Goal: Task Accomplishment & Management: Manage account settings

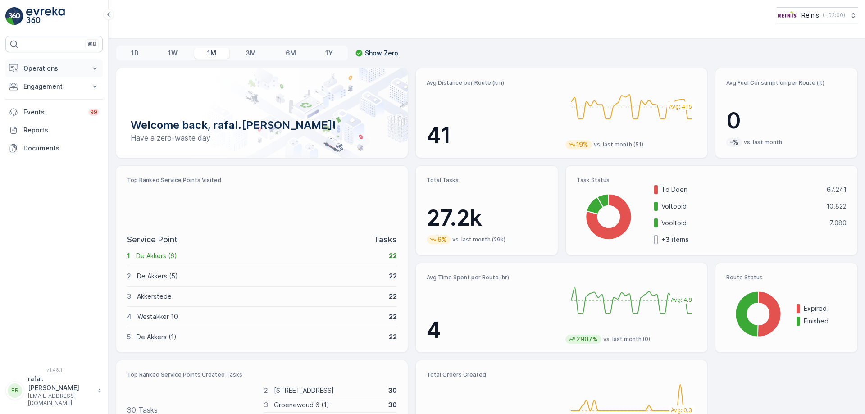
click at [44, 66] on p "Operations" at bounding box center [53, 68] width 61 height 9
click at [57, 110] on p "Routes & Tasks" at bounding box center [46, 108] width 46 height 9
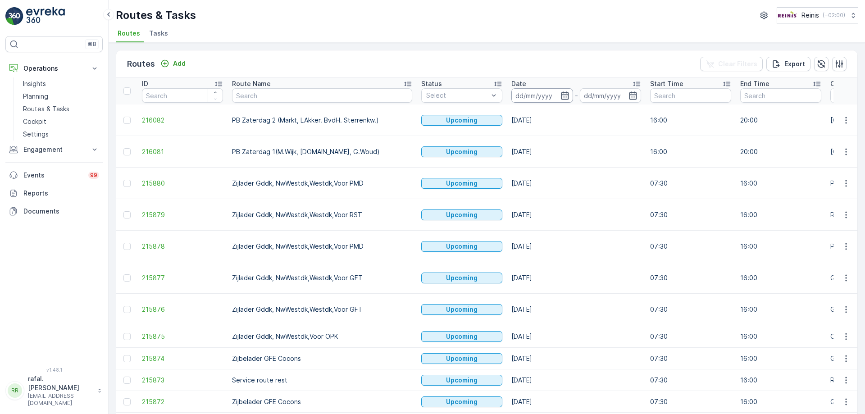
click at [511, 93] on input at bounding box center [542, 95] width 62 height 14
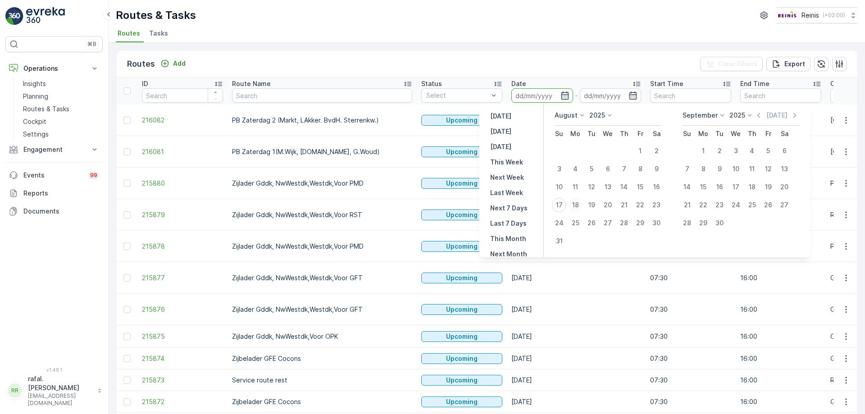
click at [577, 204] on div "18" at bounding box center [575, 205] width 14 height 14
type input "[DATE]"
click at [577, 204] on div "18" at bounding box center [575, 205] width 14 height 14
type input "[DATE]"
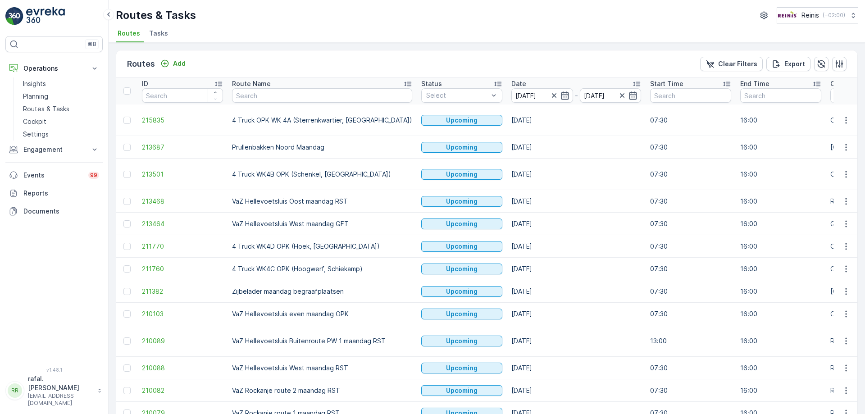
drag, startPoint x: 378, startPoint y: 83, endPoint x: 385, endPoint y: 79, distance: 7.9
click at [403, 82] on icon at bounding box center [407, 83] width 9 height 9
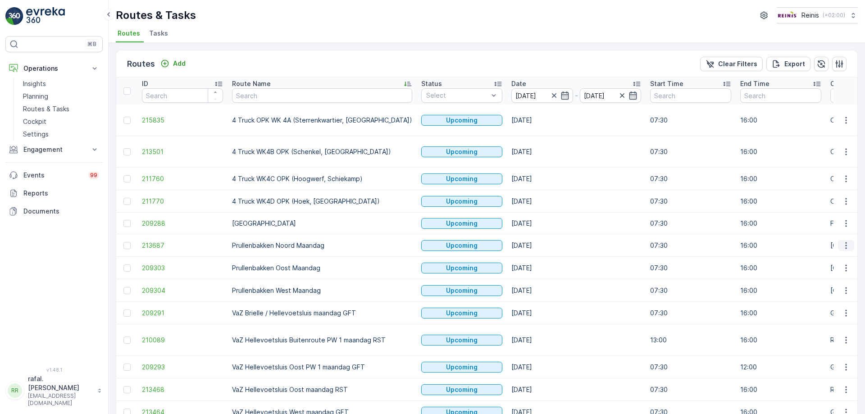
click at [845, 242] on icon "button" at bounding box center [845, 245] width 1 height 7
click at [828, 302] on span "Change Assignee" at bounding box center [825, 300] width 53 height 9
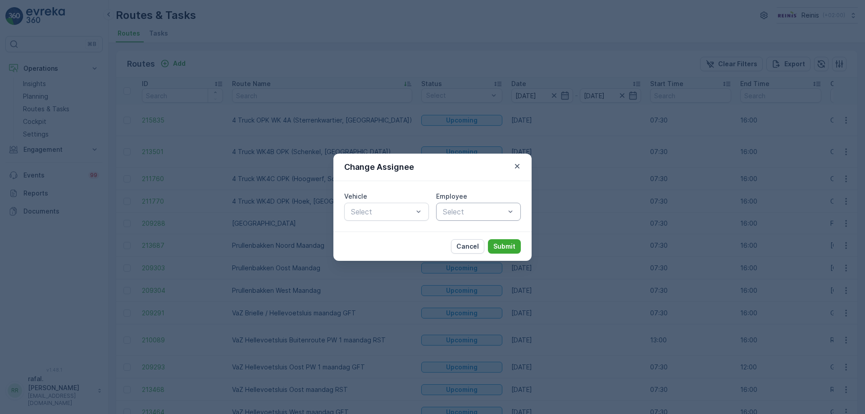
click at [467, 212] on div at bounding box center [474, 212] width 64 height 8
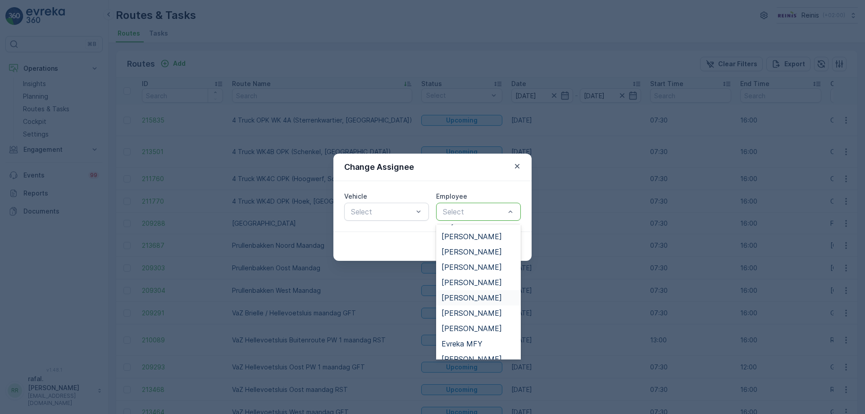
scroll to position [180, 0]
click at [475, 332] on span "[PERSON_NAME]" at bounding box center [471, 329] width 60 height 8
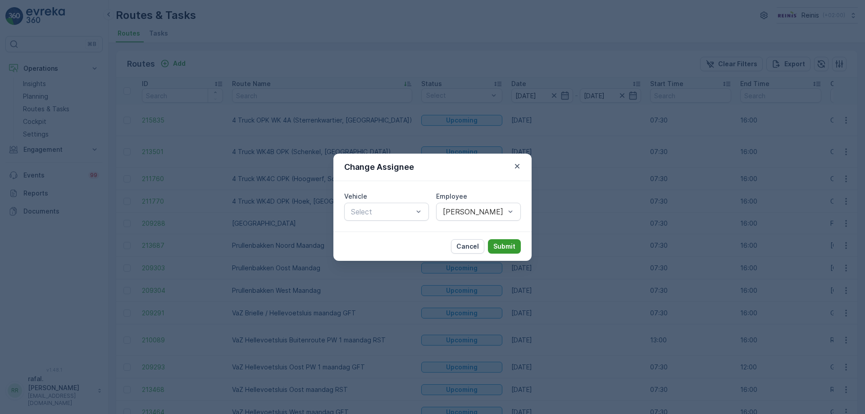
click at [508, 248] on p "Submit" at bounding box center [504, 246] width 22 height 9
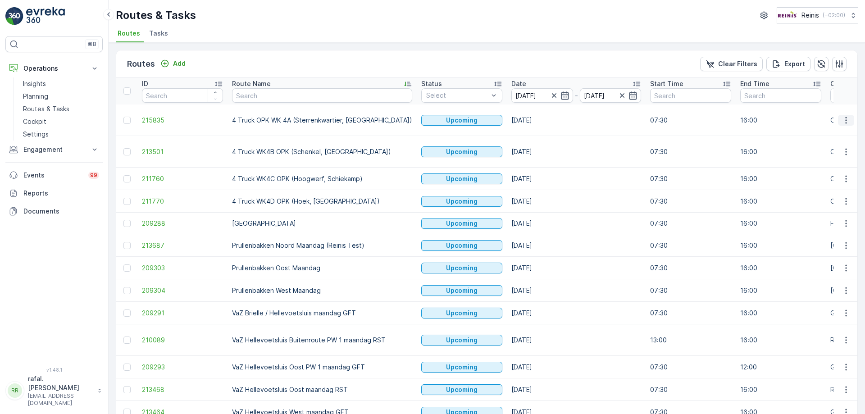
click at [846, 124] on icon "button" at bounding box center [845, 120] width 9 height 9
click at [833, 189] on div "Change Assignee" at bounding box center [829, 184] width 69 height 13
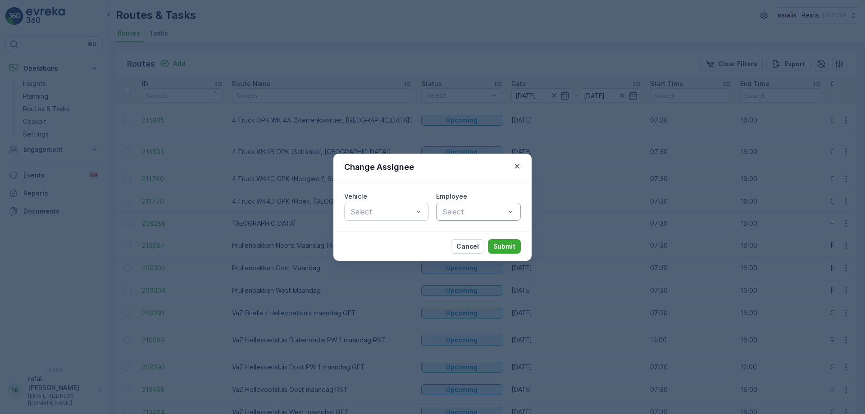
click at [477, 213] on div at bounding box center [474, 212] width 64 height 8
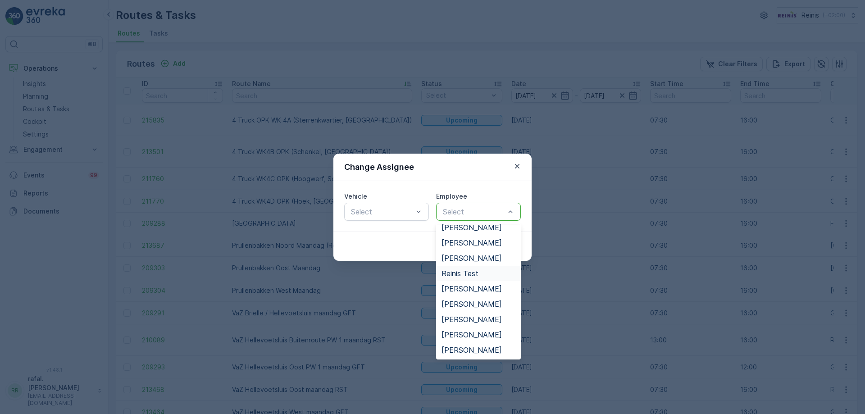
scroll to position [153, 0]
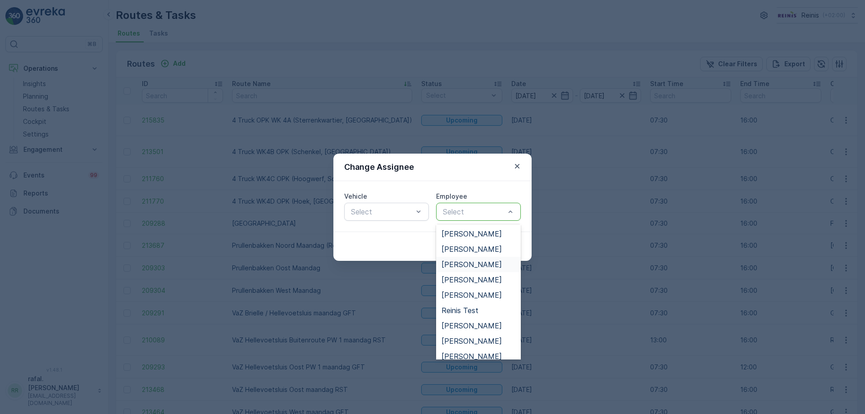
click at [482, 265] on span "[PERSON_NAME]" at bounding box center [471, 264] width 60 height 8
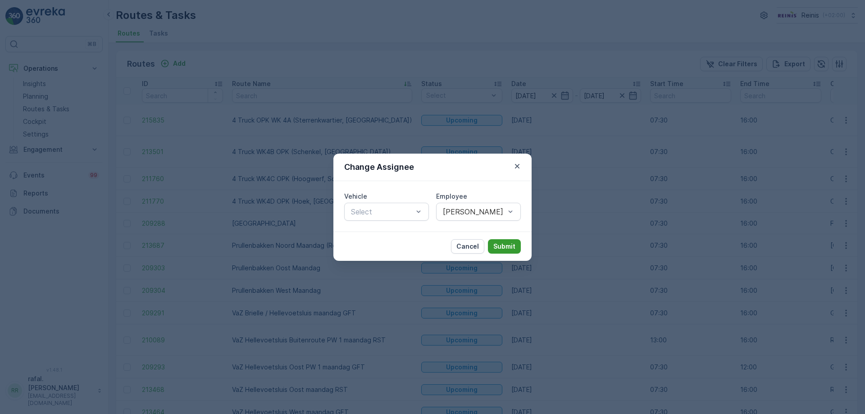
click at [502, 249] on p "Submit" at bounding box center [504, 246] width 22 height 9
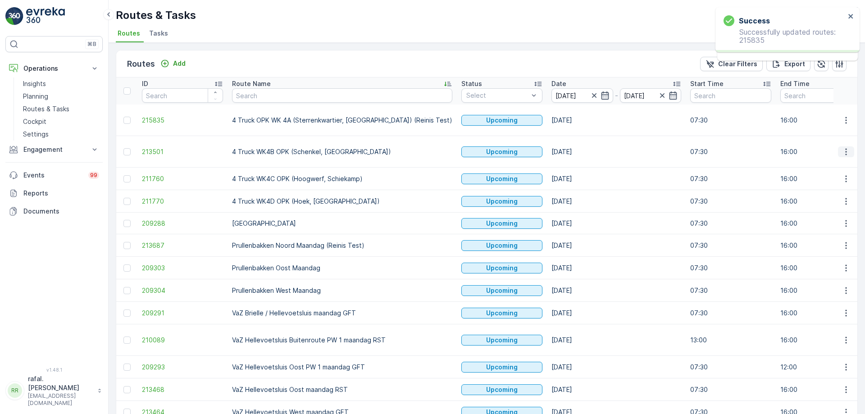
click at [846, 147] on icon "button" at bounding box center [845, 151] width 9 height 9
click at [827, 210] on span "Change Assignee" at bounding box center [825, 211] width 53 height 9
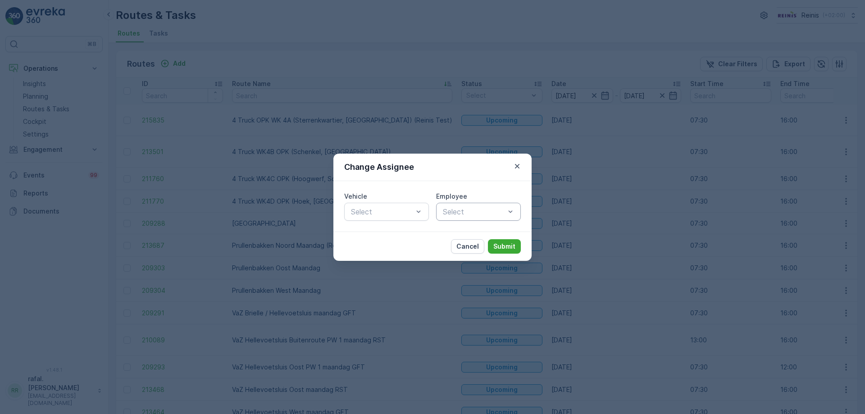
click at [485, 213] on div at bounding box center [474, 212] width 64 height 8
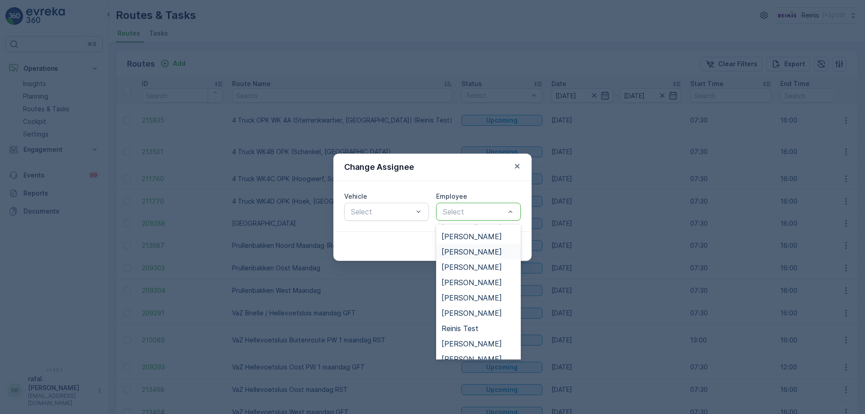
scroll to position [45, 0]
click at [485, 248] on div "[PERSON_NAME]" at bounding box center [478, 250] width 74 height 8
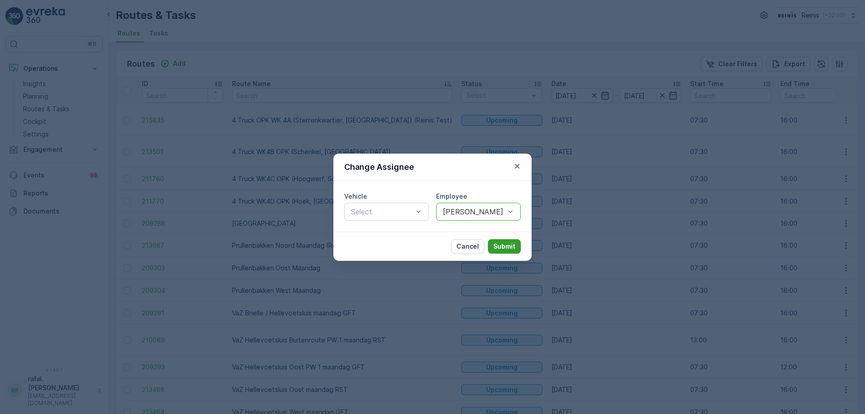
click at [504, 249] on p "Submit" at bounding box center [504, 246] width 22 height 9
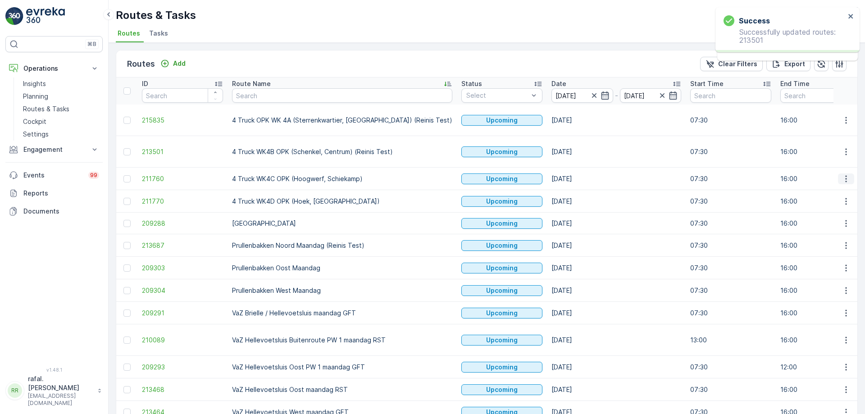
click at [841, 174] on icon "button" at bounding box center [845, 178] width 9 height 9
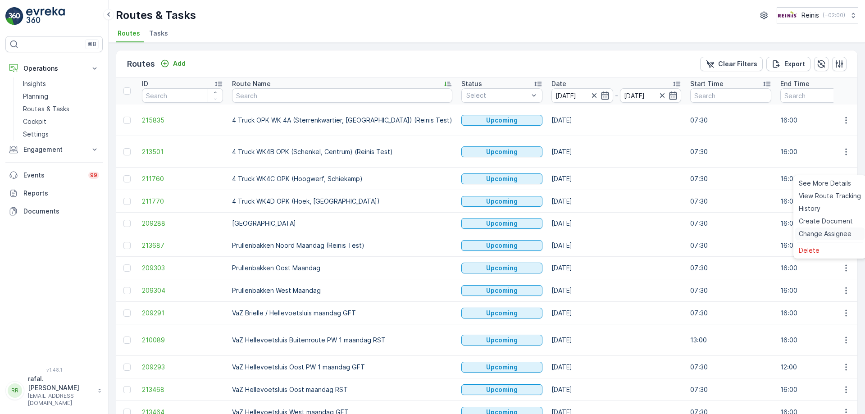
click at [828, 231] on span "Change Assignee" at bounding box center [825, 233] width 53 height 9
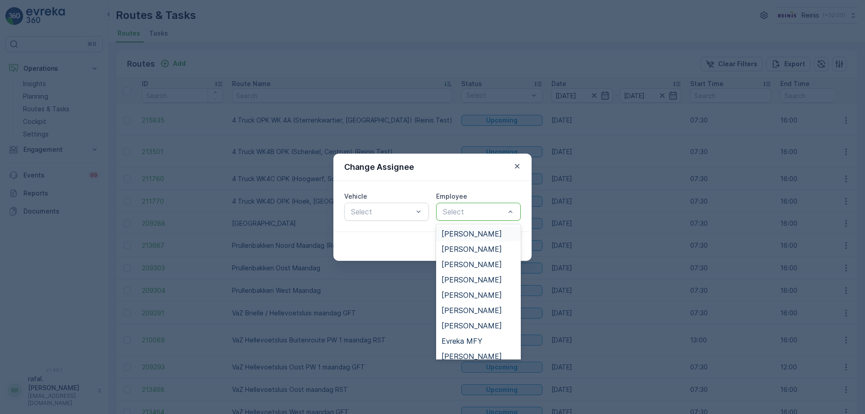
click at [463, 208] on div at bounding box center [474, 212] width 64 height 8
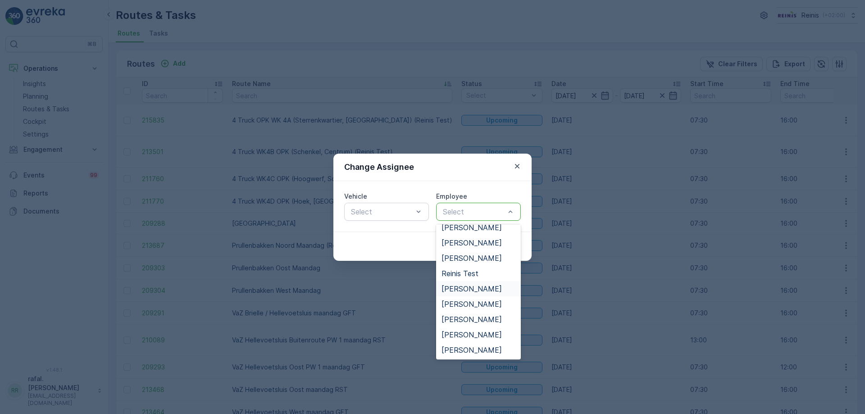
click at [483, 285] on span "[PERSON_NAME]" at bounding box center [471, 289] width 60 height 8
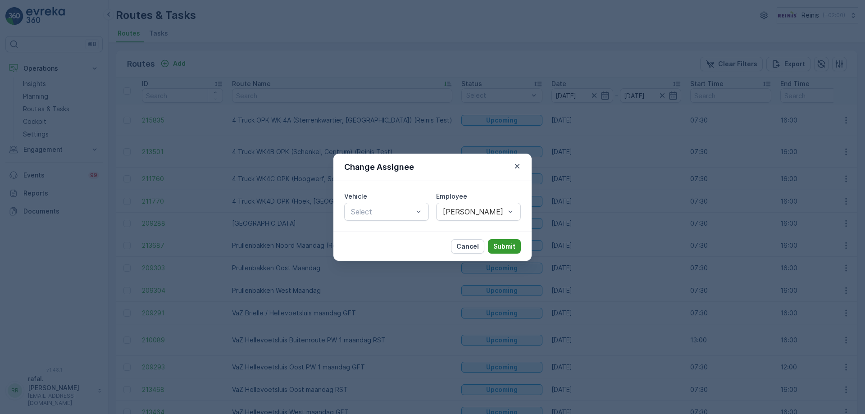
click at [502, 243] on p "Submit" at bounding box center [504, 246] width 22 height 9
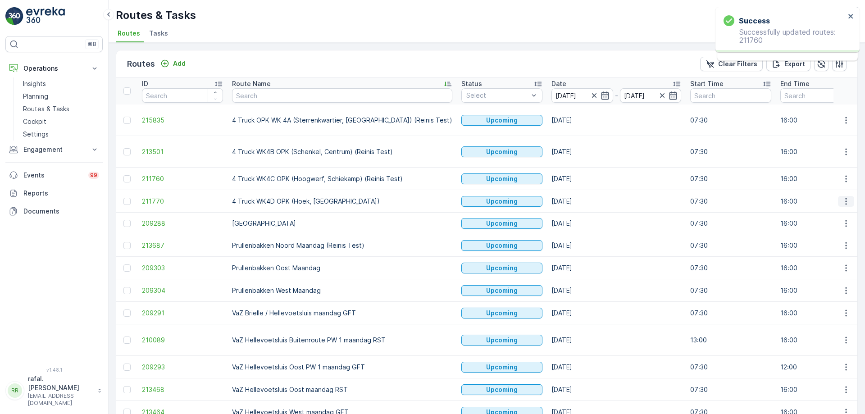
click at [841, 197] on icon "button" at bounding box center [845, 201] width 9 height 9
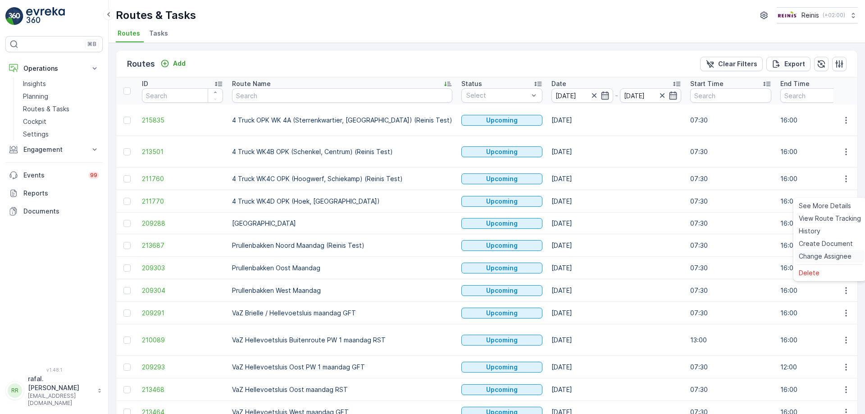
click at [836, 253] on span "Change Assignee" at bounding box center [825, 256] width 53 height 9
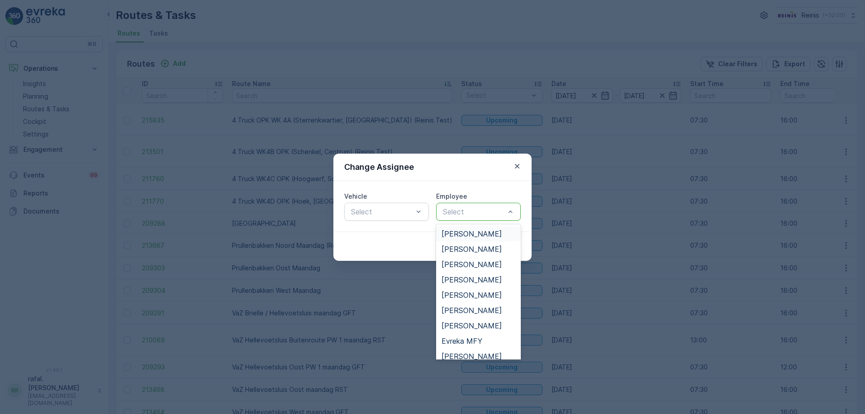
click at [486, 213] on div at bounding box center [474, 212] width 64 height 8
click at [485, 238] on span "[PERSON_NAME]" at bounding box center [471, 234] width 60 height 8
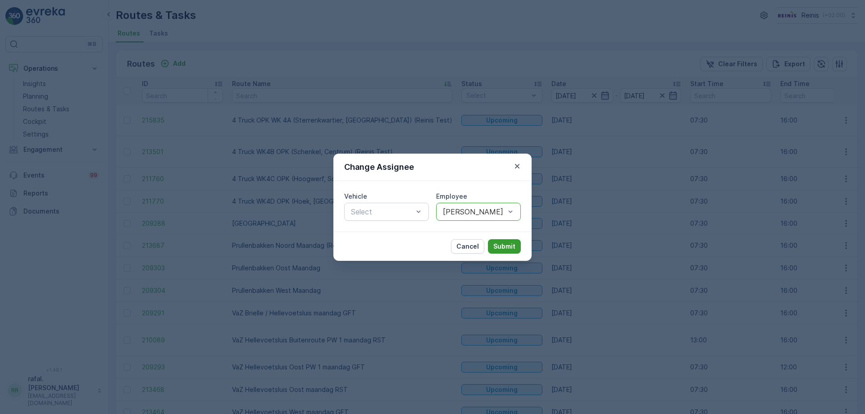
click at [504, 249] on p "Submit" at bounding box center [504, 246] width 22 height 9
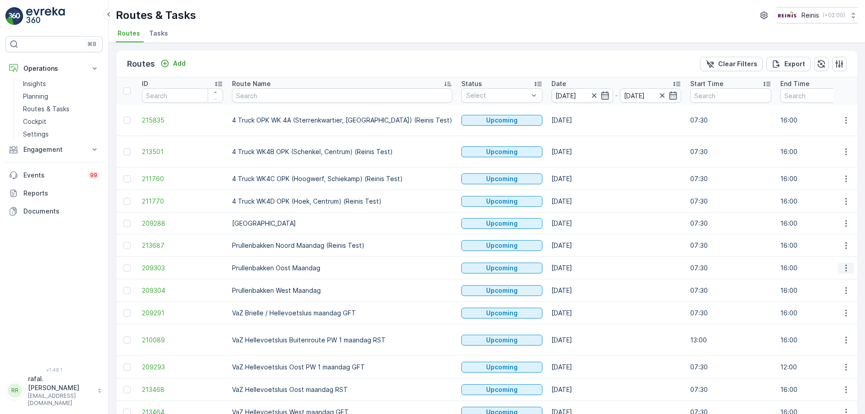
click at [845, 263] on icon "button" at bounding box center [845, 267] width 9 height 9
click at [834, 320] on span "Change Assignee" at bounding box center [825, 322] width 53 height 9
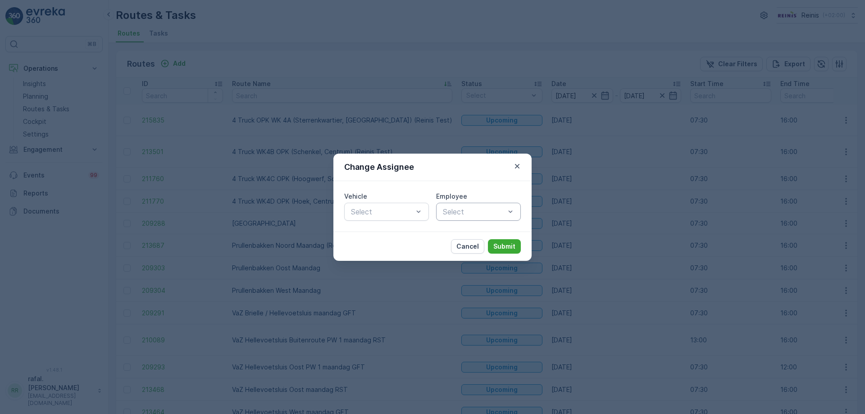
click at [481, 209] on div at bounding box center [474, 212] width 64 height 8
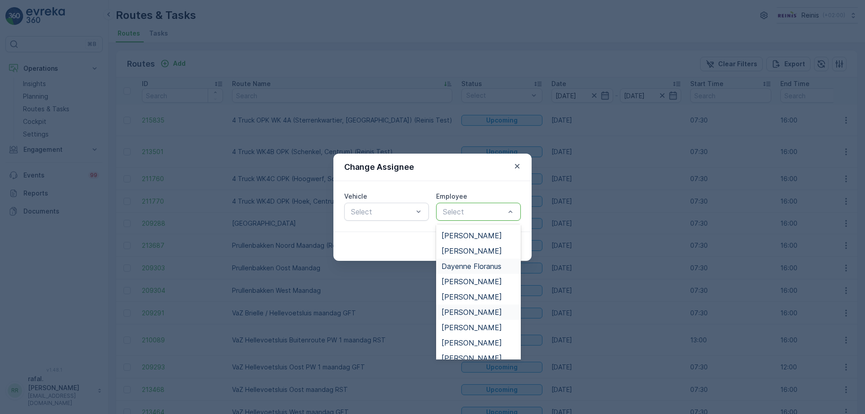
scroll to position [135, 0]
click at [491, 315] on span "[PERSON_NAME]" at bounding box center [471, 313] width 60 height 8
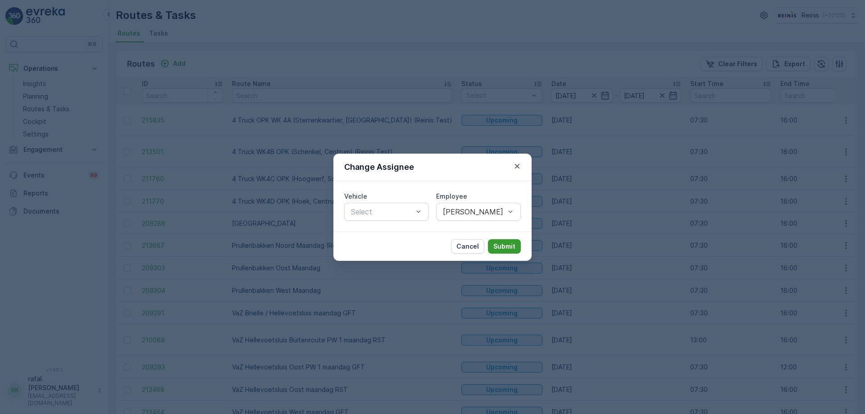
click at [499, 246] on p "Submit" at bounding box center [504, 246] width 22 height 9
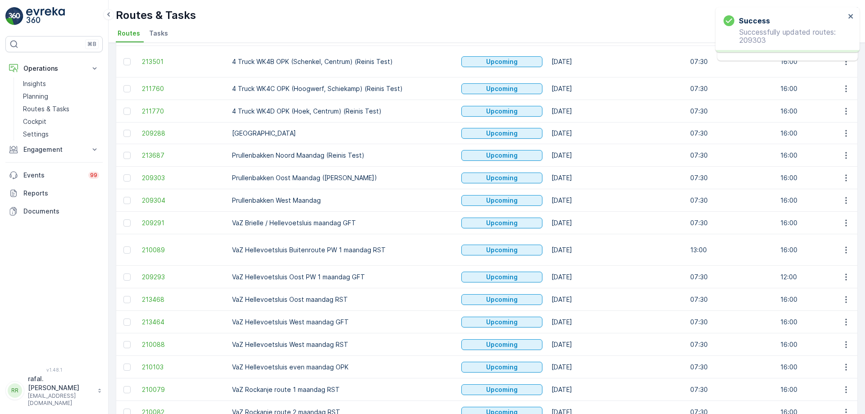
scroll to position [151, 0]
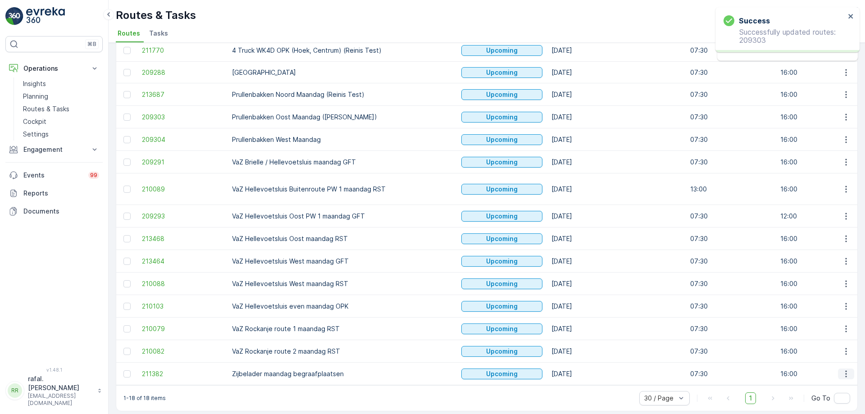
click at [843, 369] on icon "button" at bounding box center [845, 373] width 9 height 9
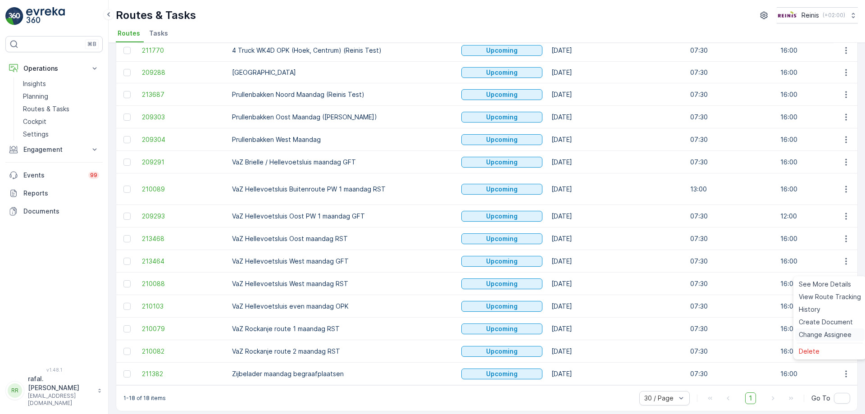
click at [826, 331] on span "Change Assignee" at bounding box center [825, 334] width 53 height 9
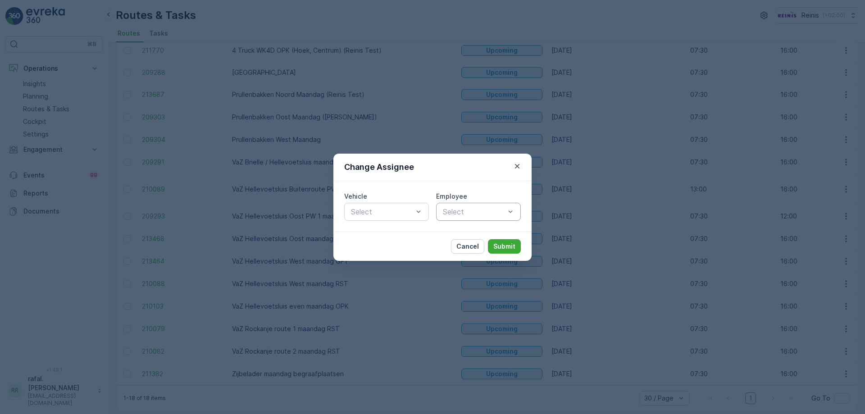
click at [488, 209] on div at bounding box center [474, 212] width 64 height 8
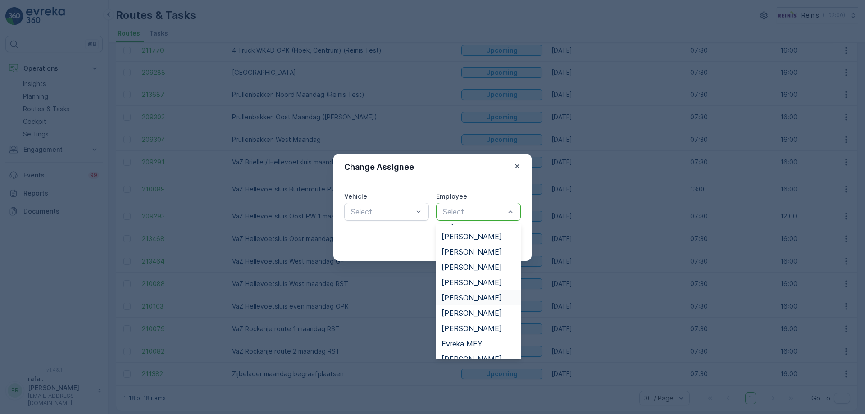
scroll to position [180, 0]
click at [486, 323] on div "[PERSON_NAME]" at bounding box center [478, 329] width 85 height 15
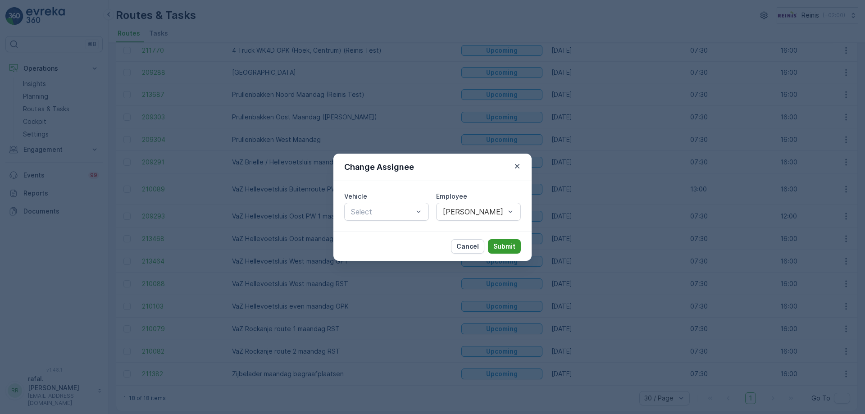
click at [498, 251] on button "Submit" at bounding box center [504, 246] width 33 height 14
